Goal: Navigation & Orientation: Find specific page/section

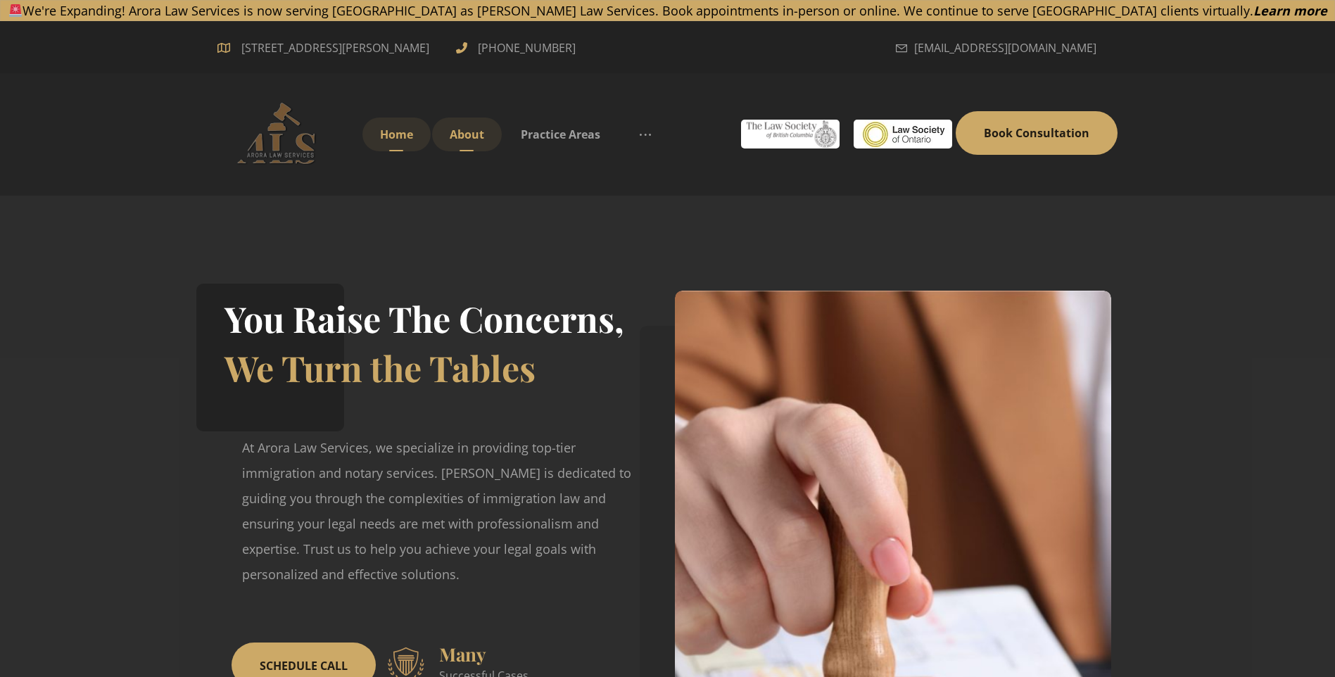
click at [486, 140] on link "About" at bounding box center [467, 135] width 70 height 34
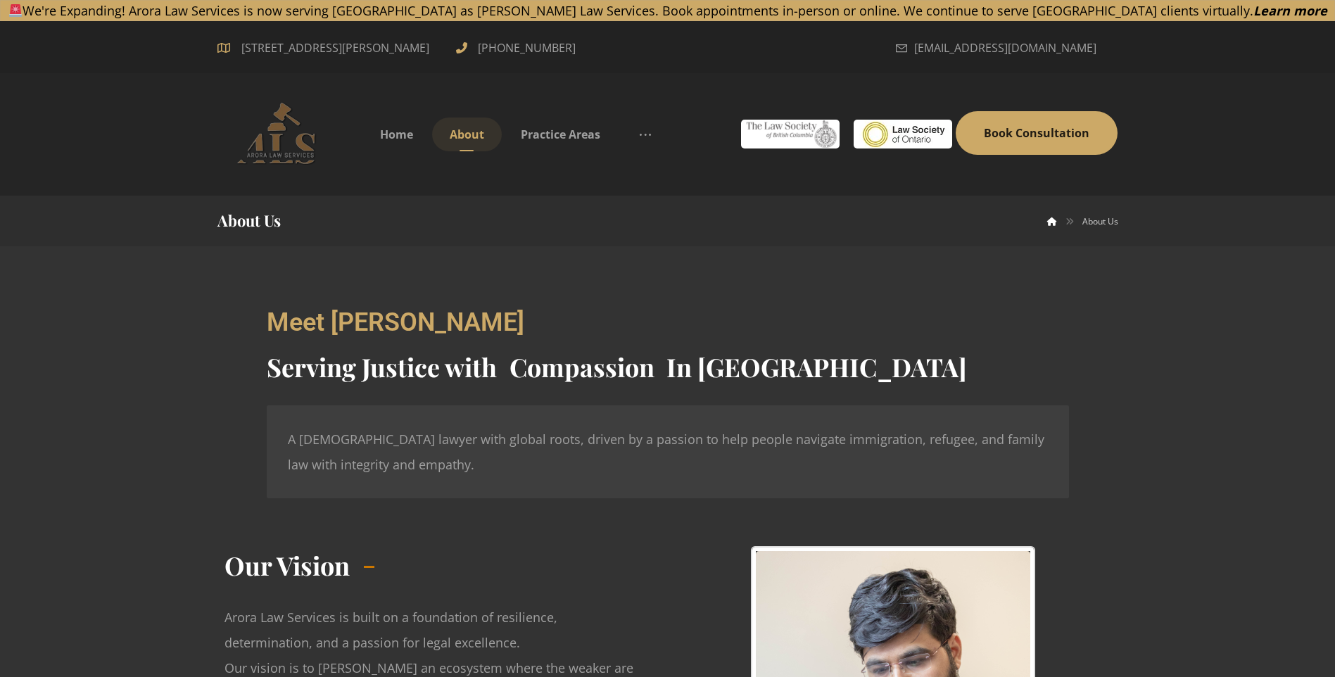
click at [1116, 53] on div "7300 Edmonds St #800, Burnaby, BC, V3N 0G8, Canada +1 (647) 704-8377 contact@ar…" at bounding box center [667, 47] width 1335 height 52
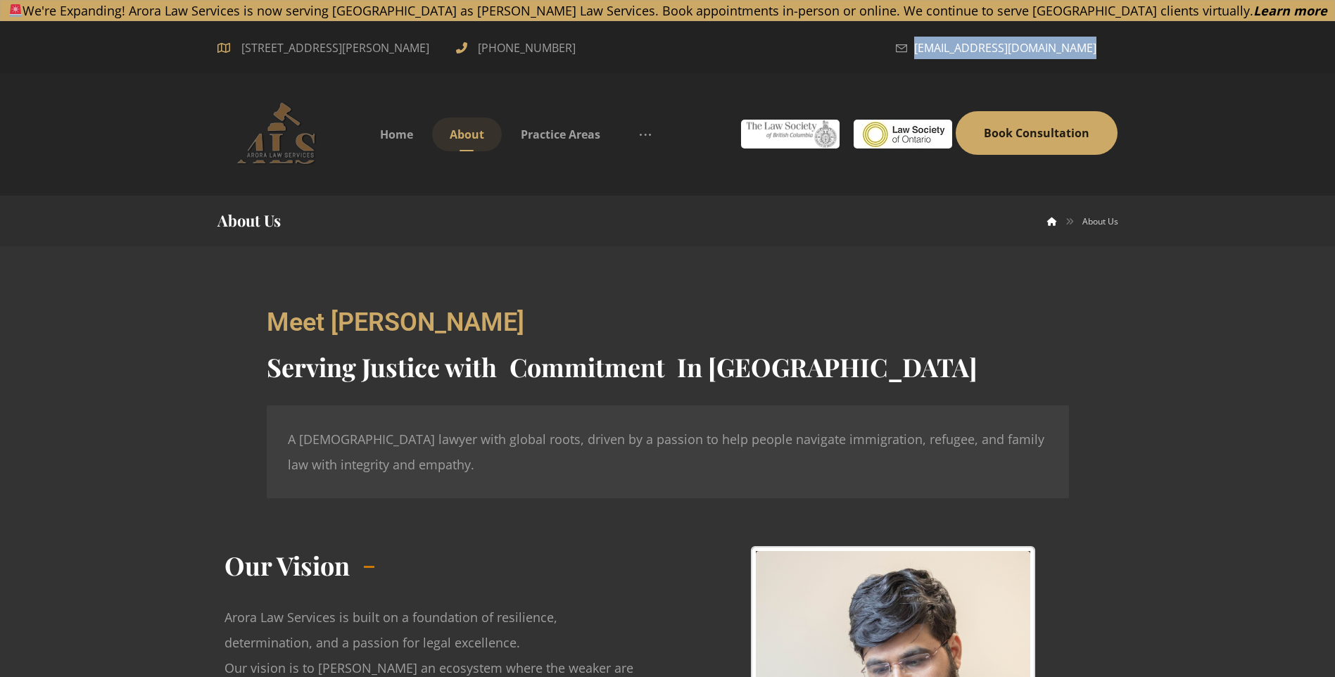
click at [339, 48] on span "[STREET_ADDRESS][PERSON_NAME]" at bounding box center [335, 48] width 199 height 23
click at [557, 131] on span "Practice Areas" at bounding box center [561, 134] width 80 height 15
